Goal: Check status: Check status

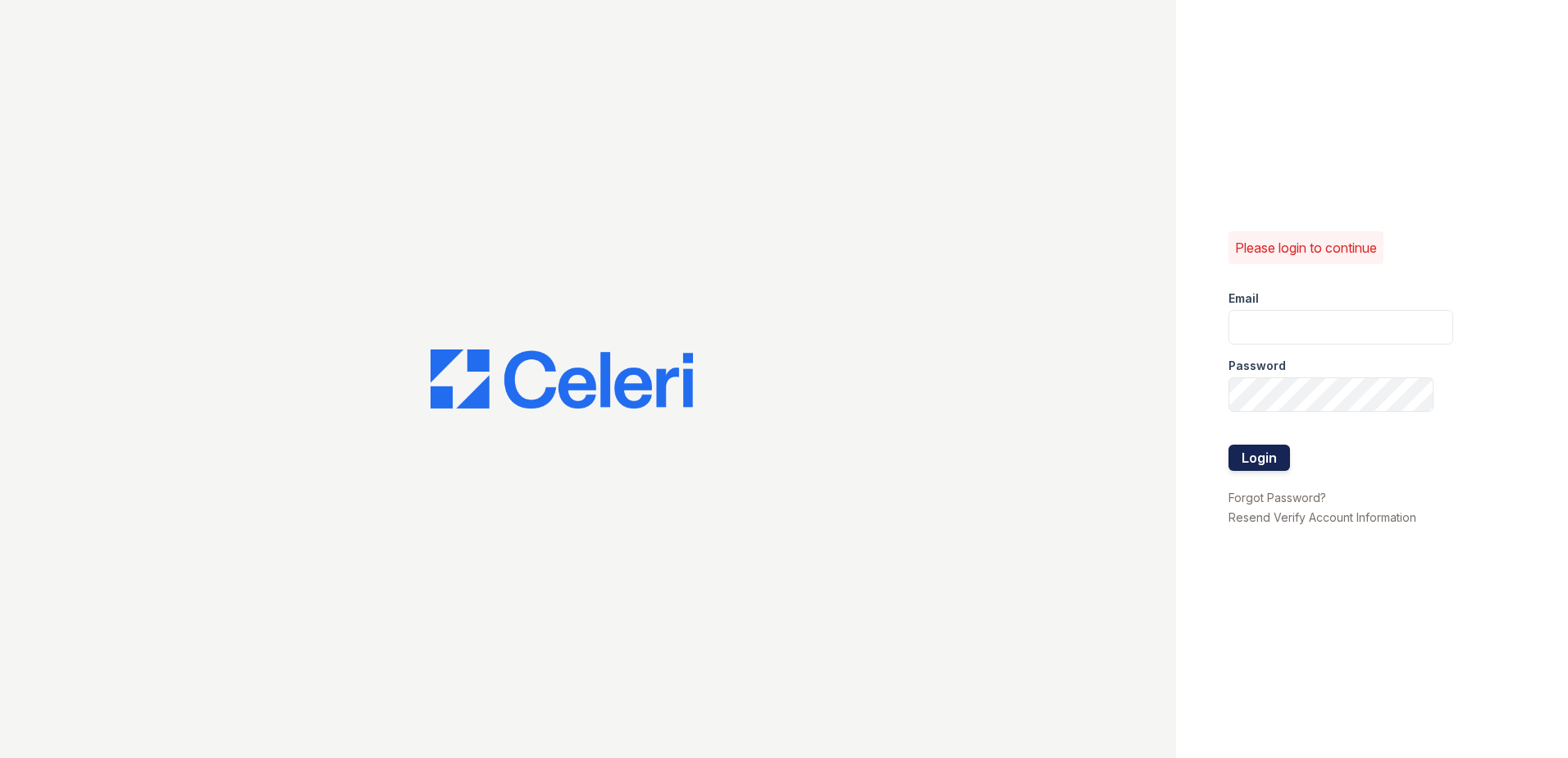
type input "[EMAIL_ADDRESS][DOMAIN_NAME]"
click at [1256, 452] on button "Login" at bounding box center [1259, 457] width 62 height 26
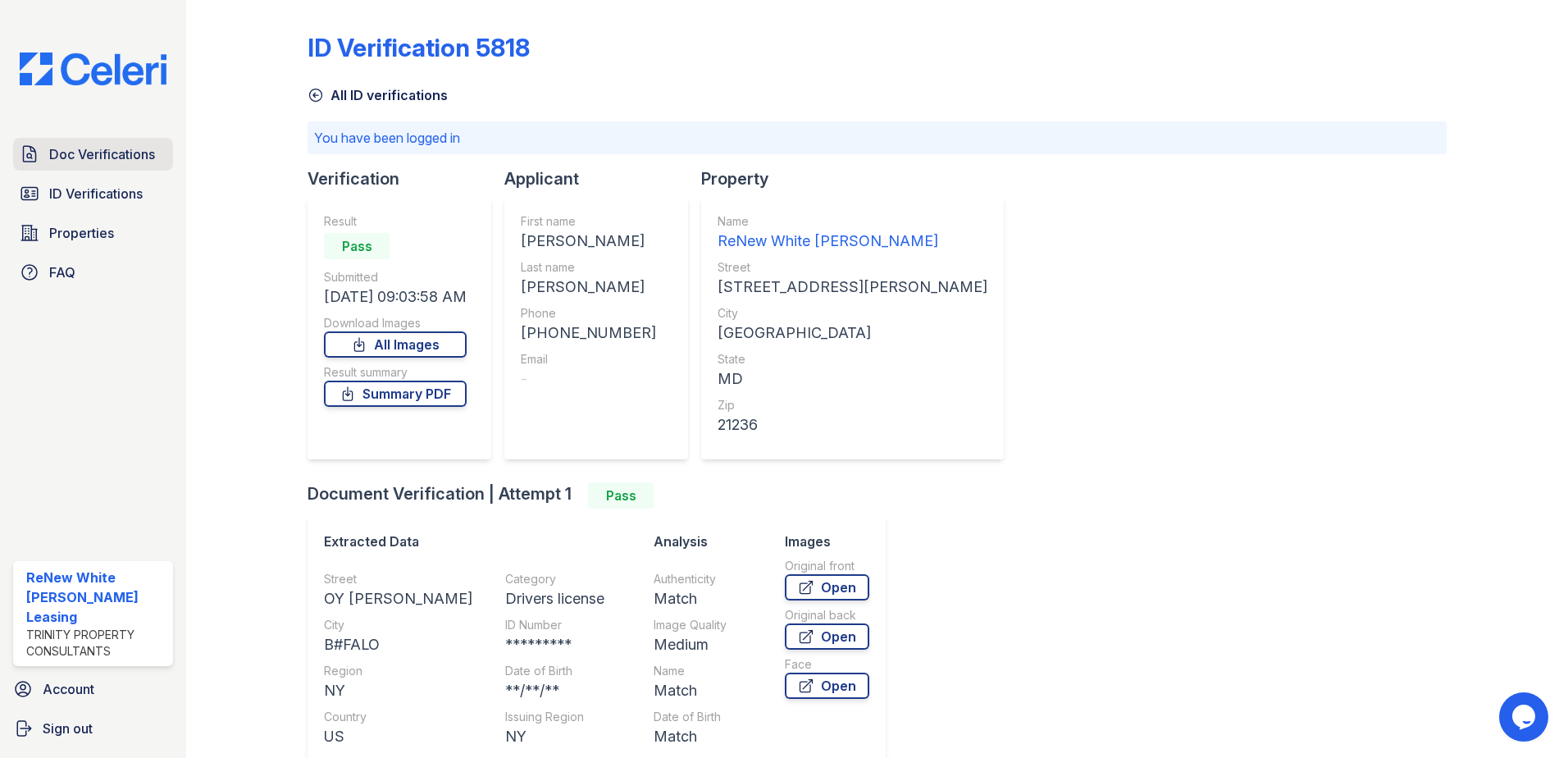
click at [57, 160] on span "Doc Verifications" at bounding box center [102, 154] width 106 height 20
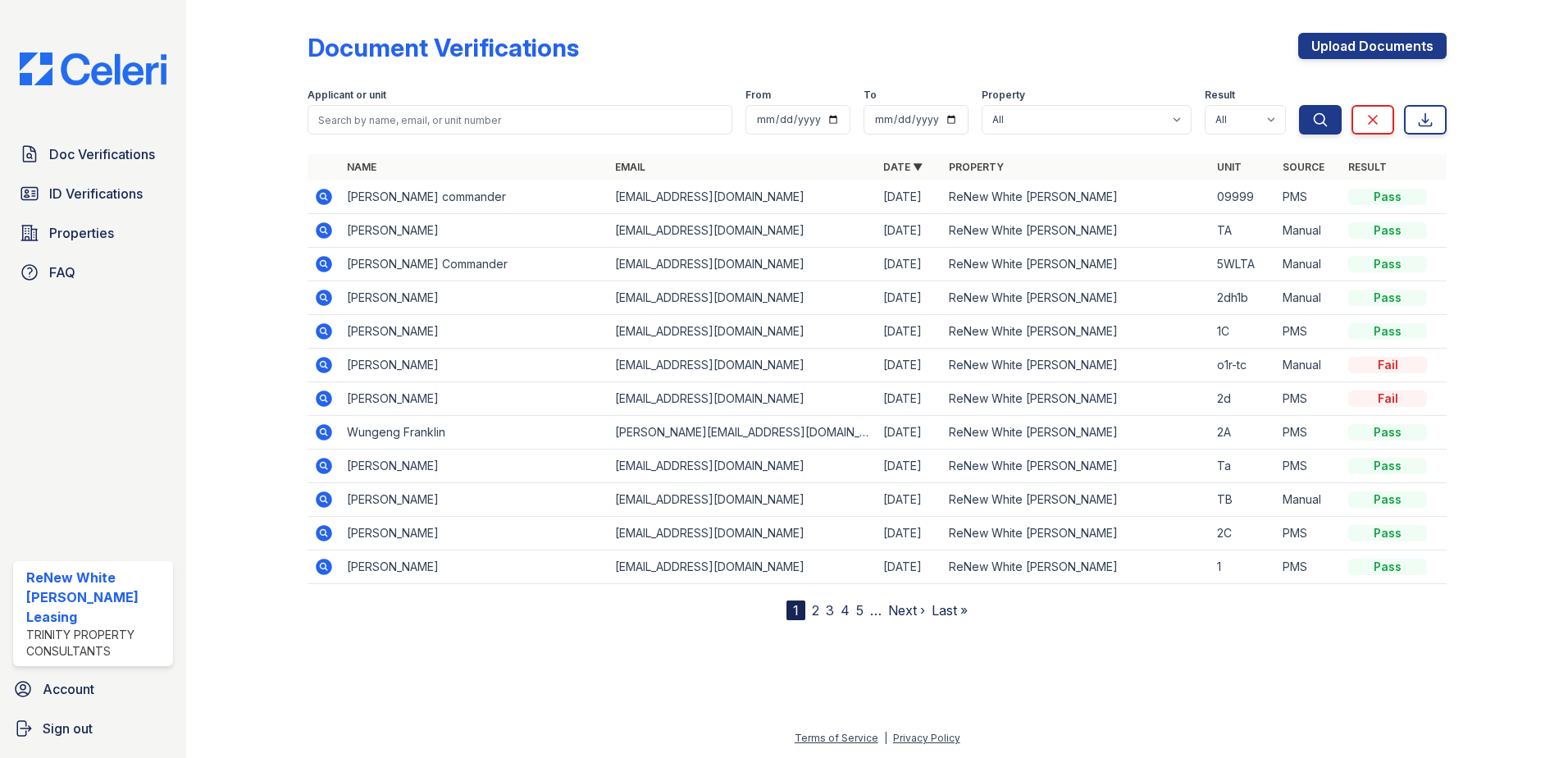
click at [321, 364] on icon at bounding box center [324, 365] width 20 height 20
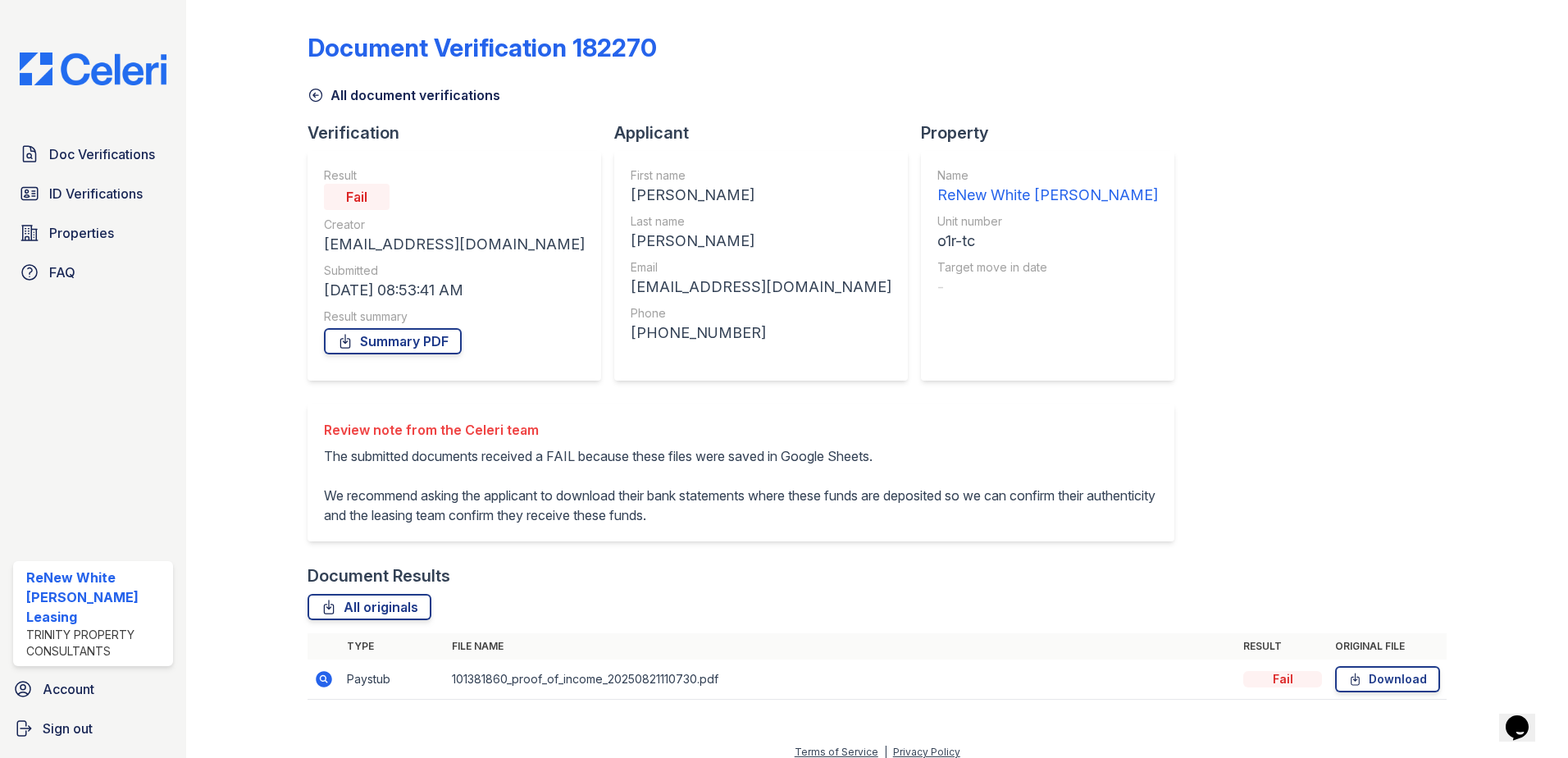
scroll to position [14, 0]
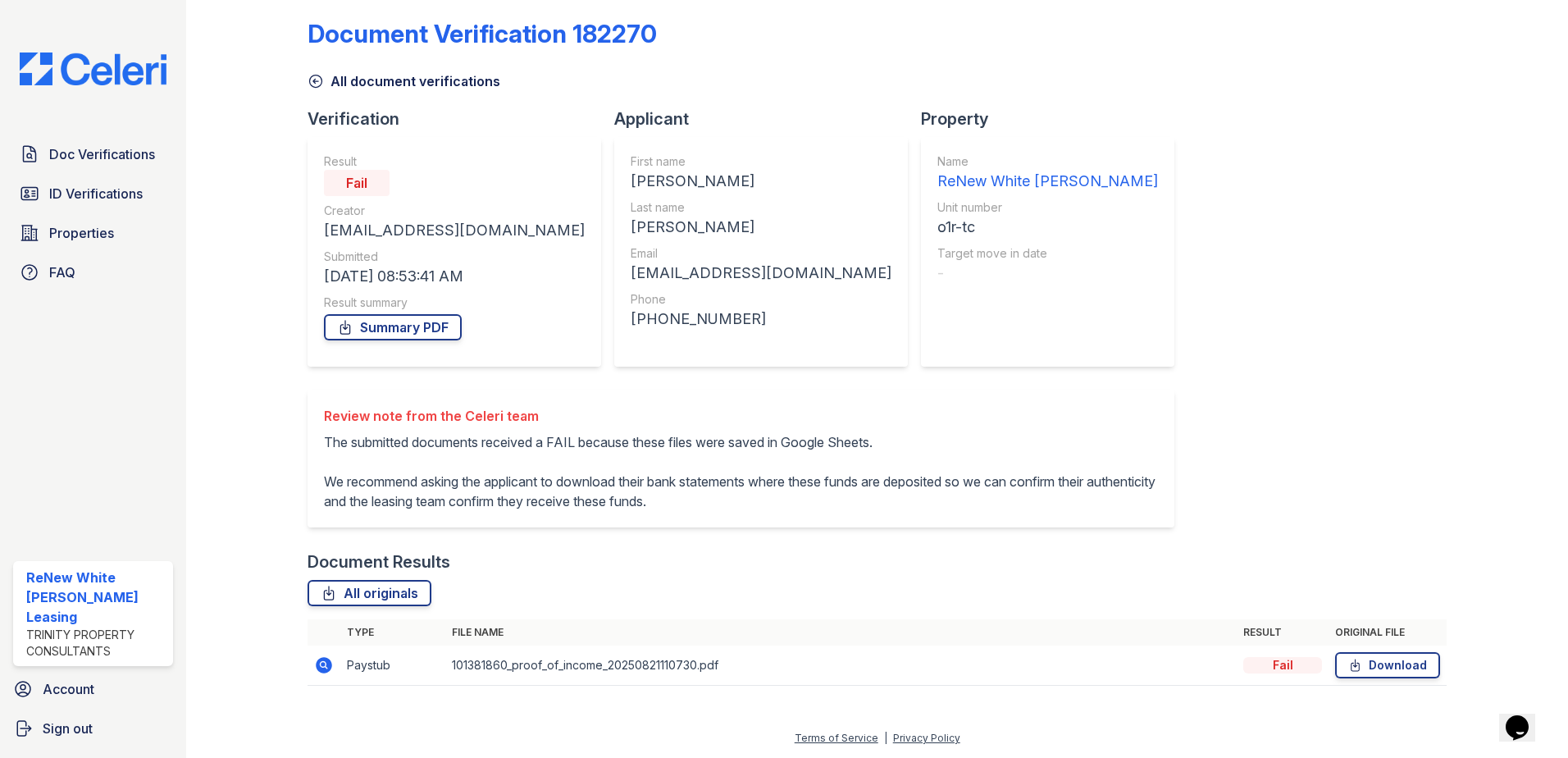
click at [324, 665] on icon at bounding box center [323, 664] width 4 height 4
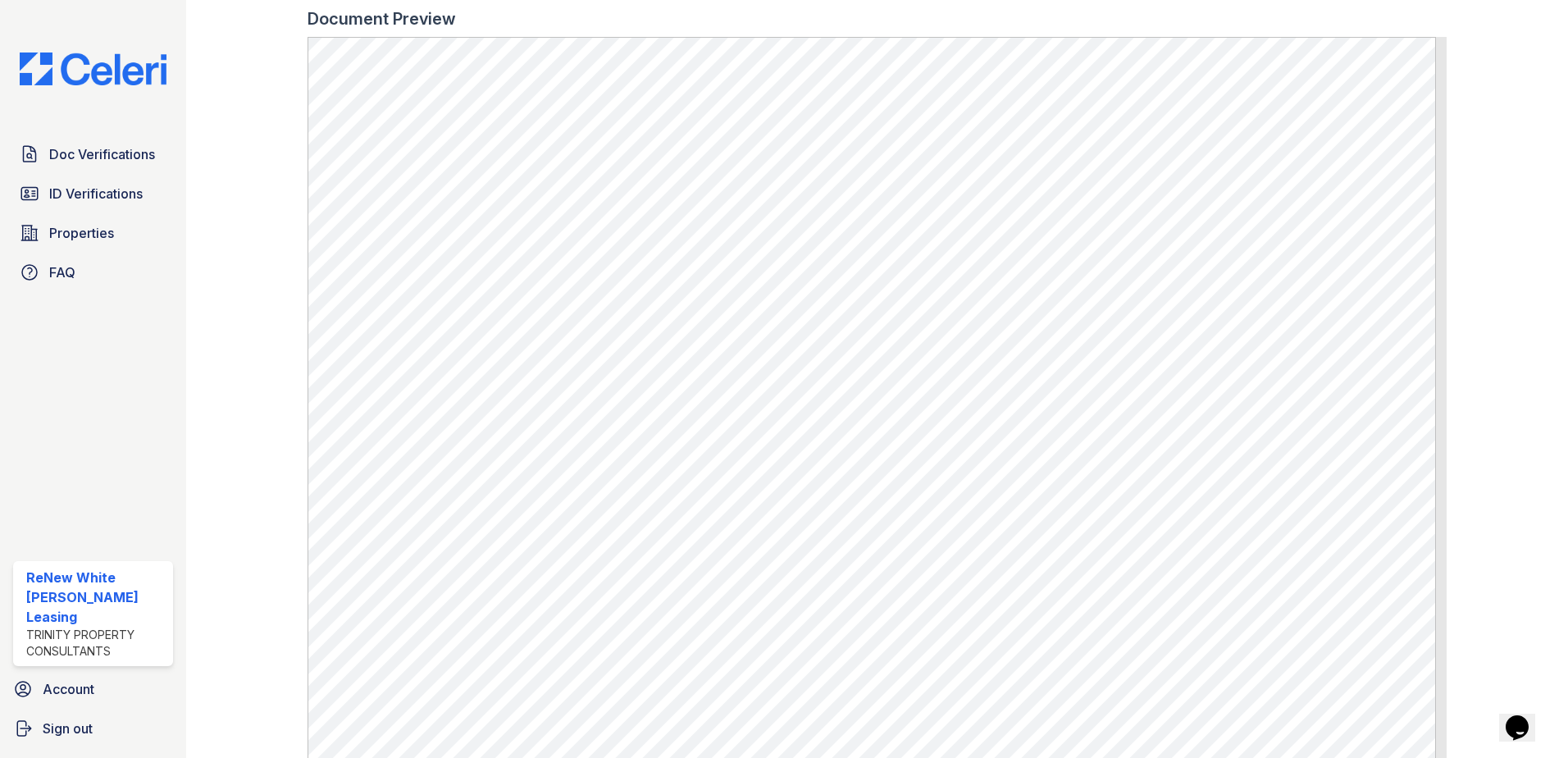
scroll to position [749, 0]
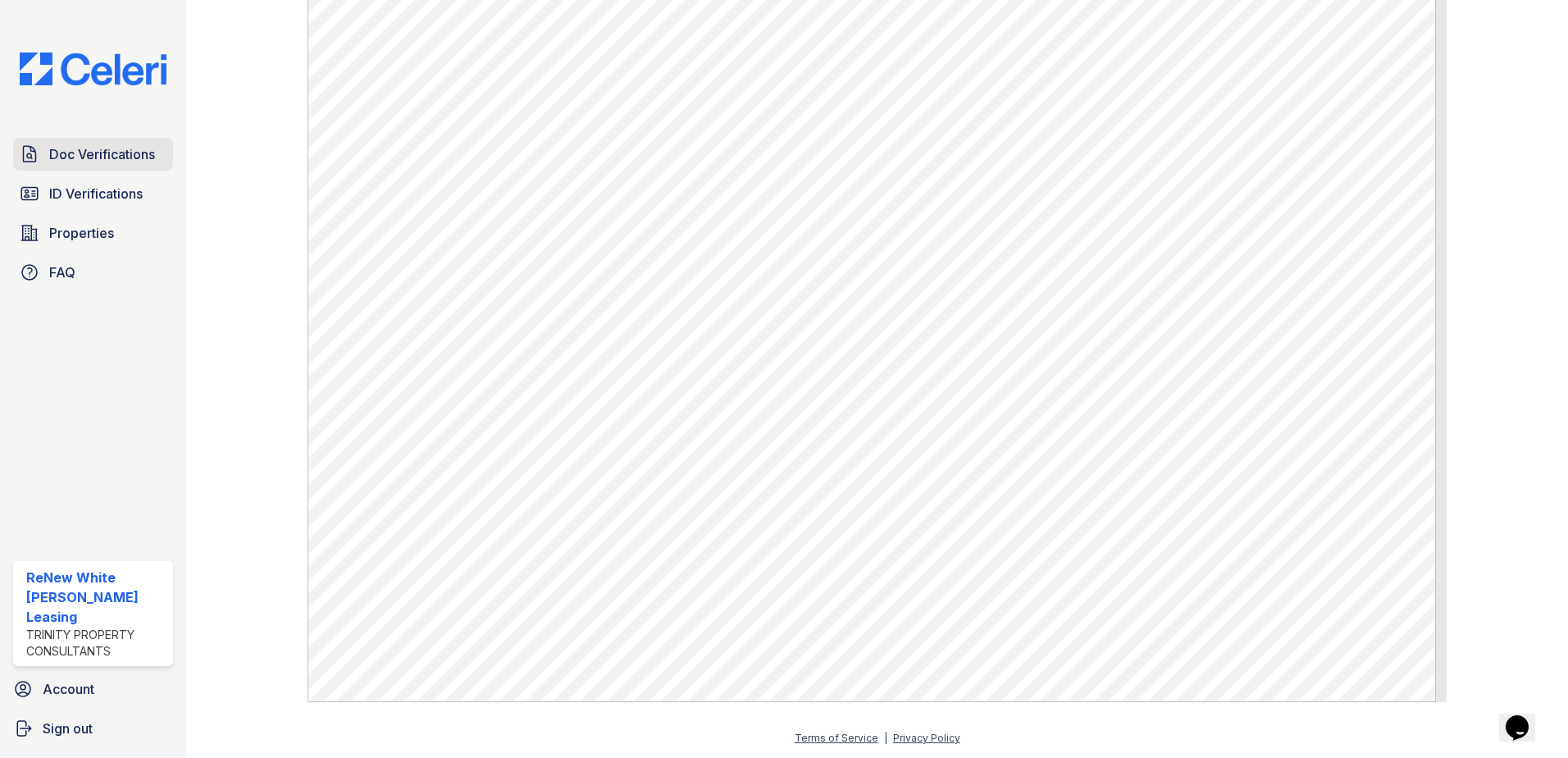
click at [69, 160] on span "Doc Verifications" at bounding box center [102, 154] width 106 height 20
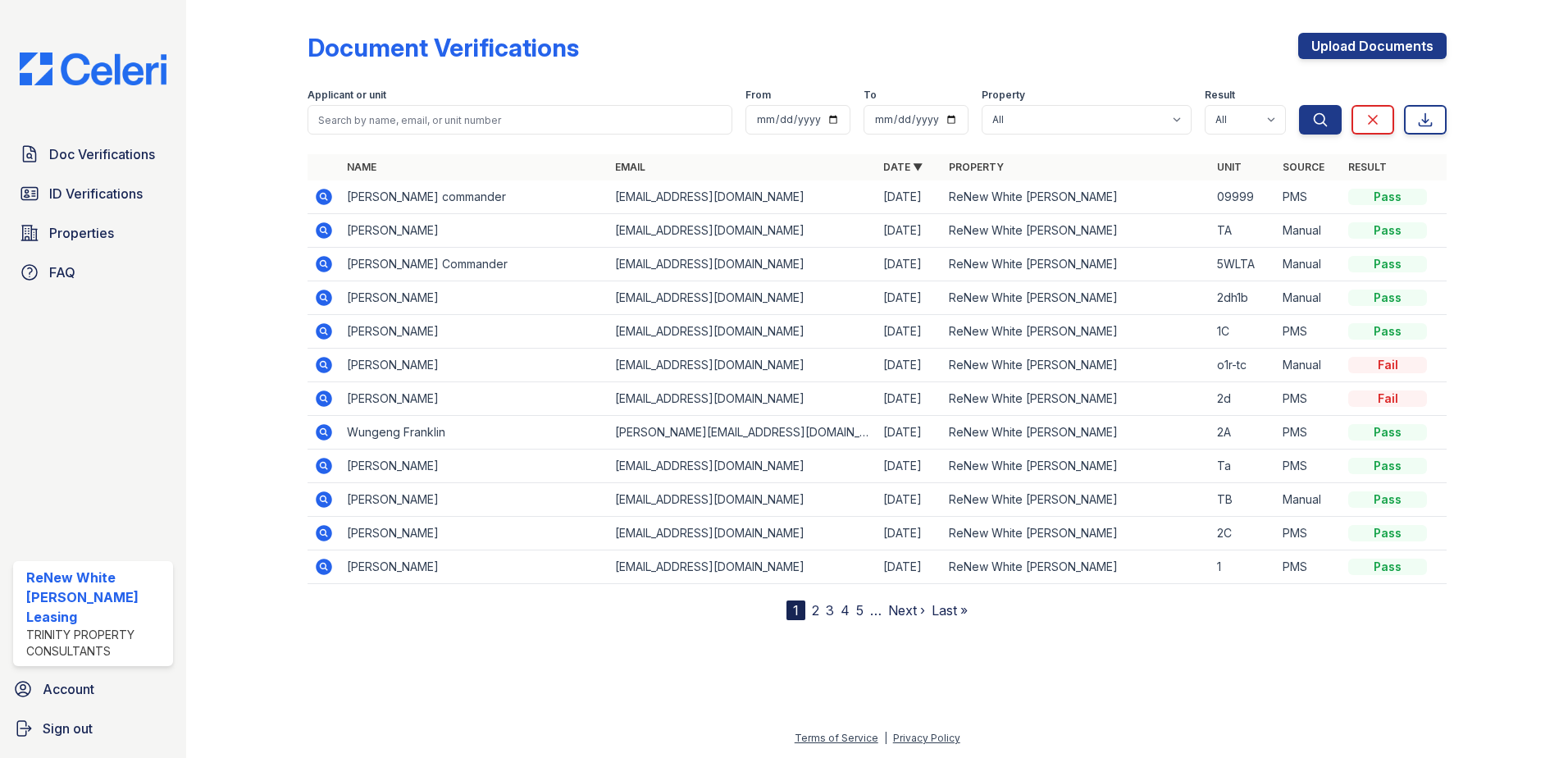
click at [326, 335] on icon at bounding box center [324, 331] width 17 height 17
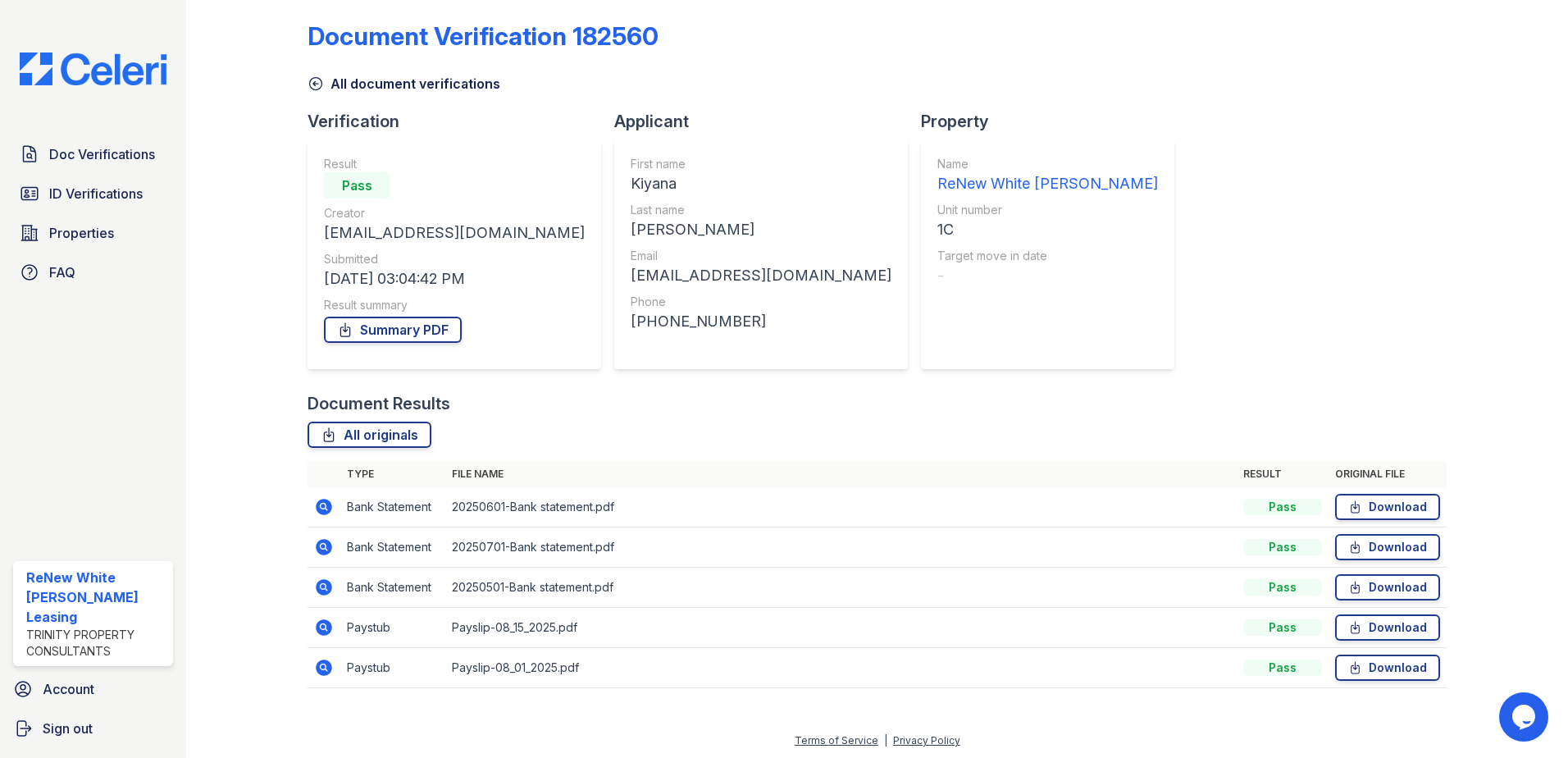
scroll to position [14, 0]
click at [316, 85] on icon at bounding box center [315, 81] width 17 height 17
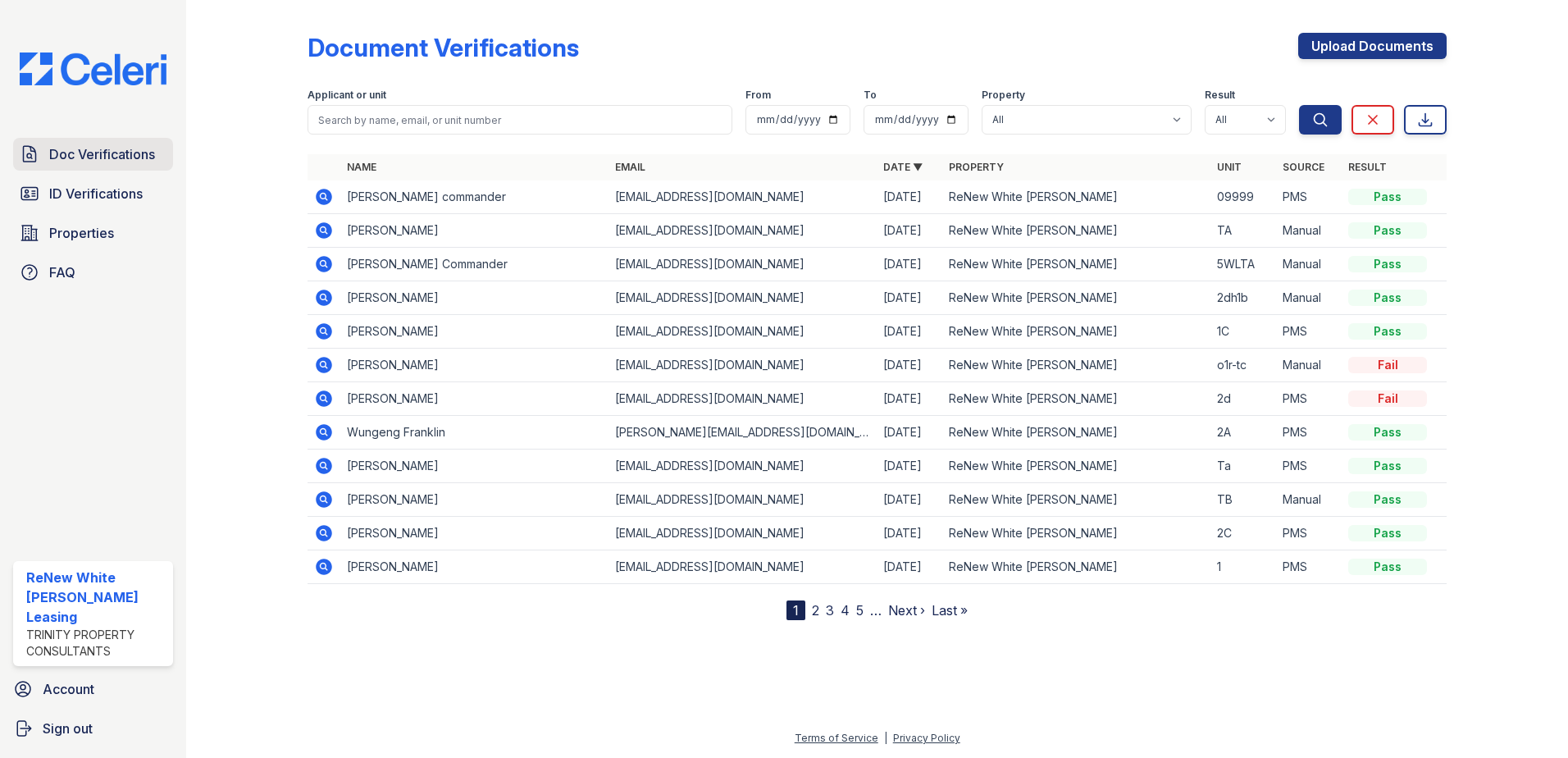
click at [90, 144] on span "Doc Verifications" at bounding box center [102, 154] width 106 height 20
click at [109, 166] on link "Doc Verifications" at bounding box center [92, 155] width 160 height 33
click at [815, 615] on link "2" at bounding box center [815, 610] width 8 height 17
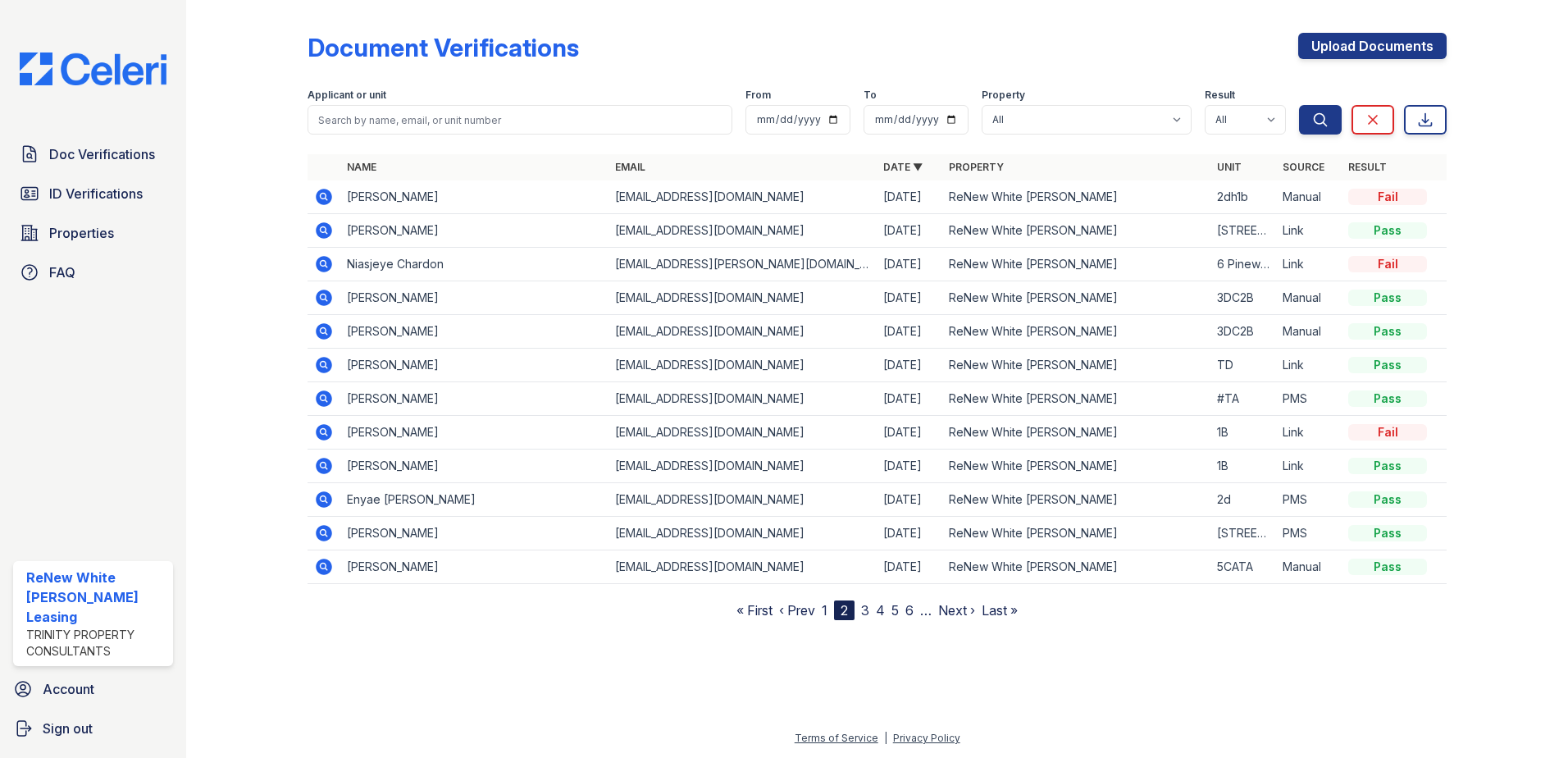
click at [869, 615] on link "3" at bounding box center [865, 610] width 8 height 17
